Goal: Information Seeking & Learning: Learn about a topic

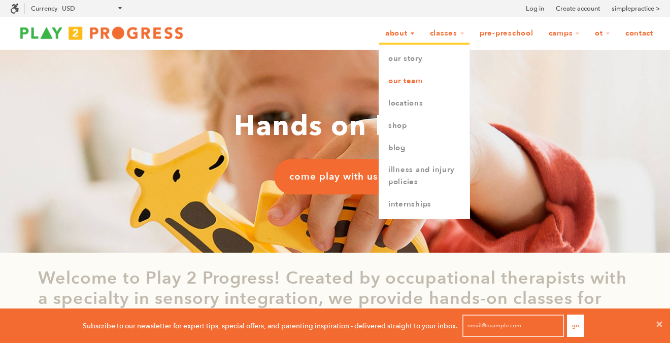
click at [383, 80] on link "Our Team" at bounding box center [424, 81] width 90 height 22
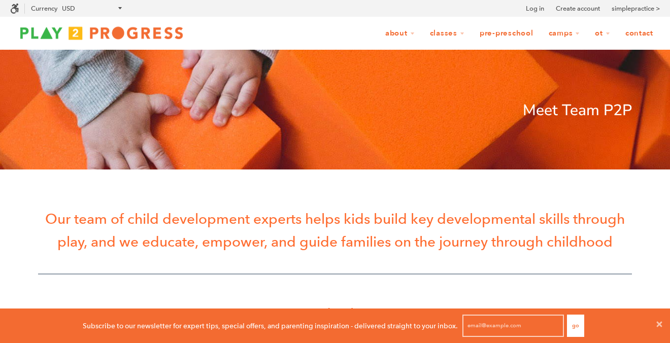
click at [505, 34] on link "Pre-Preschool" at bounding box center [506, 33] width 67 height 19
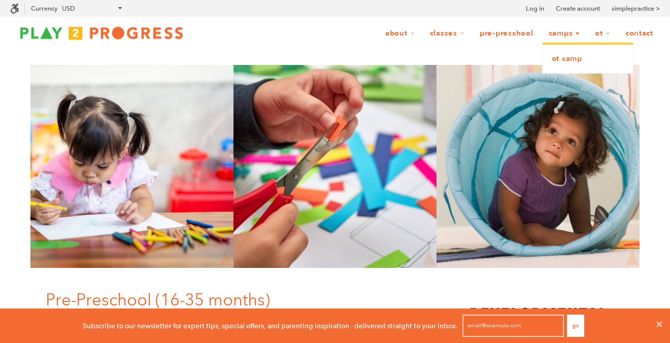
click at [558, 57] on link "OT Camp" at bounding box center [587, 59] width 90 height 22
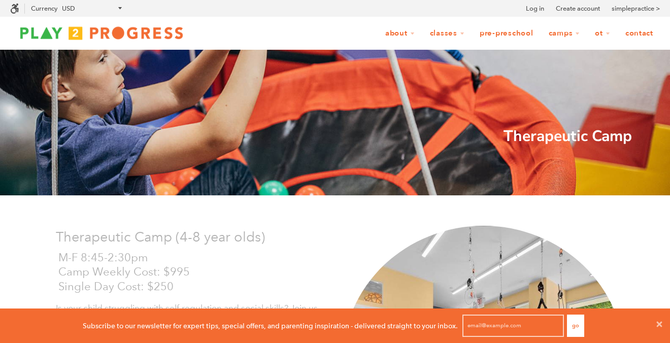
click at [496, 36] on link "Pre-Preschool" at bounding box center [506, 33] width 67 height 19
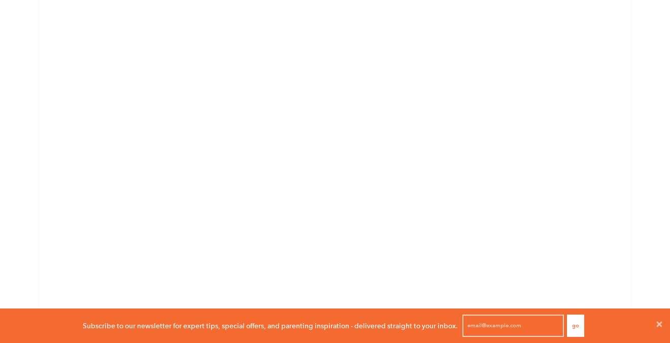
scroll to position [1641, 0]
